Goal: Task Accomplishment & Management: Manage account settings

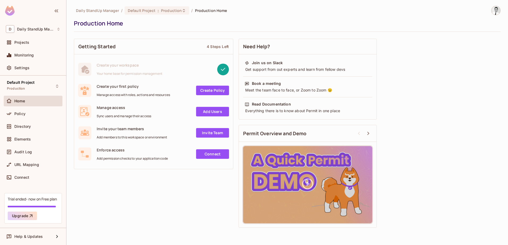
click at [499, 10] on img at bounding box center [496, 10] width 9 height 9
click at [467, 54] on li "Log out" at bounding box center [497, 57] width 102 height 9
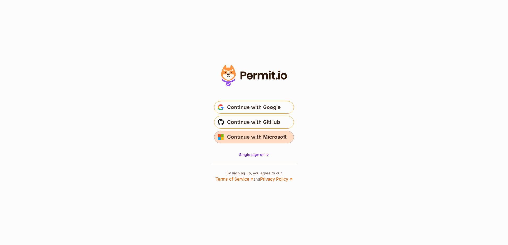
click at [262, 142] on button "Continue with Microsoft" at bounding box center [254, 137] width 80 height 13
click at [252, 139] on span "Continue with Microsoft" at bounding box center [257, 137] width 60 height 9
click at [250, 138] on span "Continue with Microsoft" at bounding box center [257, 137] width 60 height 9
click at [280, 172] on p "By signing up, you agree to our Terms of Service ↗ and Privacy Policy ↗" at bounding box center [253, 177] width 77 height 12
click at [371, 151] on section "Or" at bounding box center [254, 122] width 508 height 245
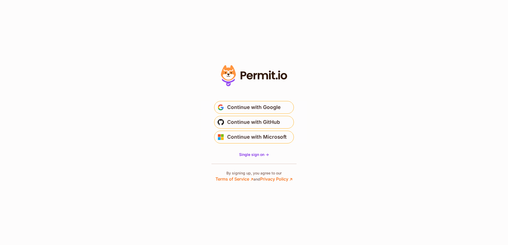
drag, startPoint x: 392, startPoint y: 141, endPoint x: 304, endPoint y: 139, distance: 88.2
click at [392, 141] on section "Or" at bounding box center [254, 122] width 508 height 245
click at [117, 39] on section "Or" at bounding box center [254, 122] width 508 height 245
click at [227, 180] on link "Terms of Service ↗" at bounding box center [234, 179] width 38 height 5
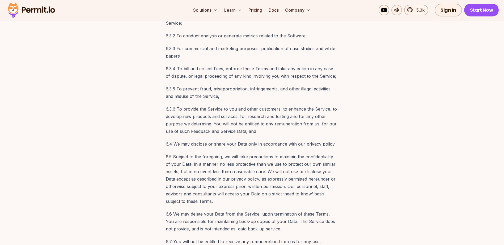
scroll to position [1309, 0]
